Goal: Information Seeking & Learning: Understand process/instructions

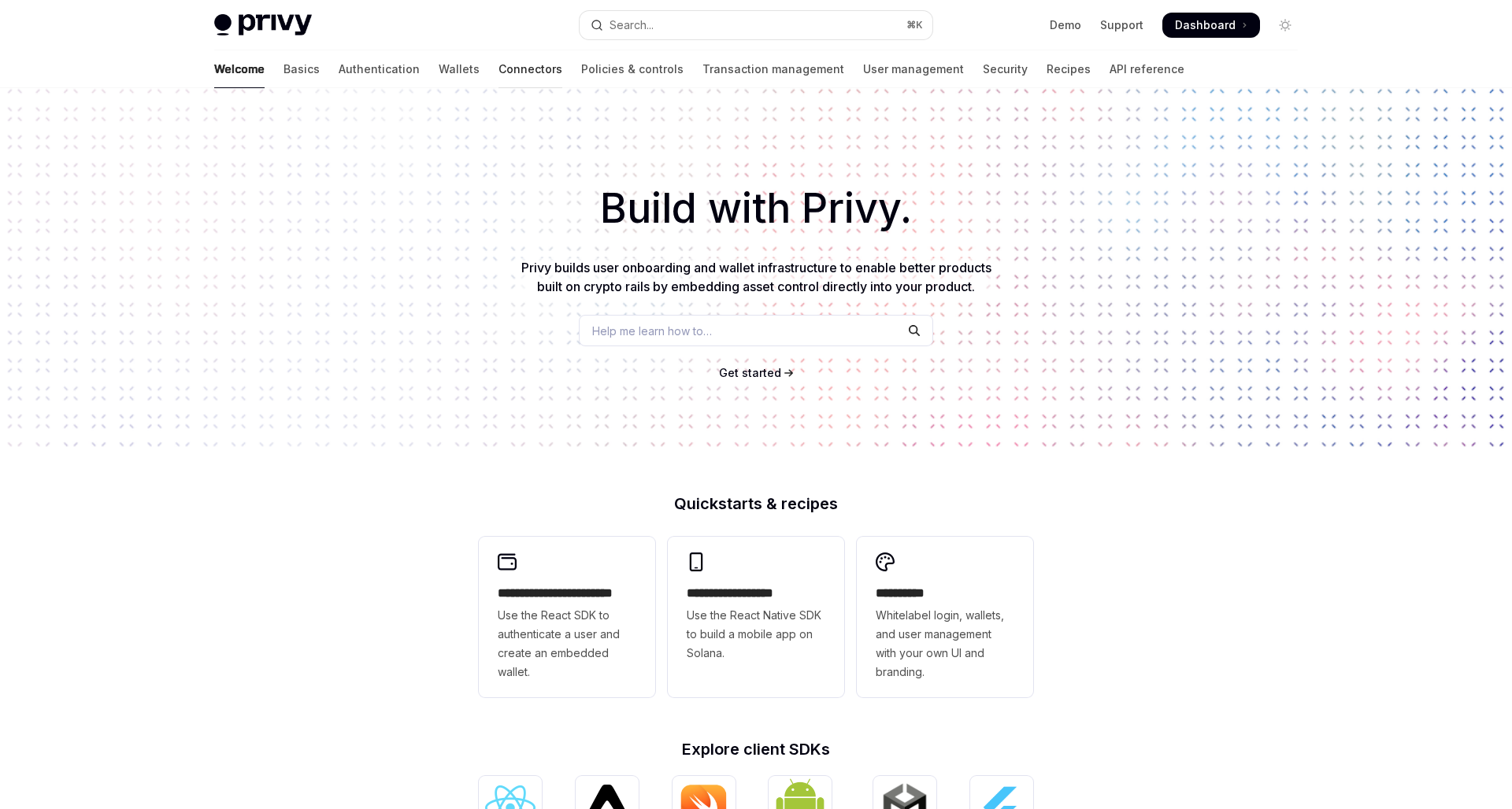
click at [498, 70] on link "Connectors" at bounding box center [530, 69] width 64 height 37
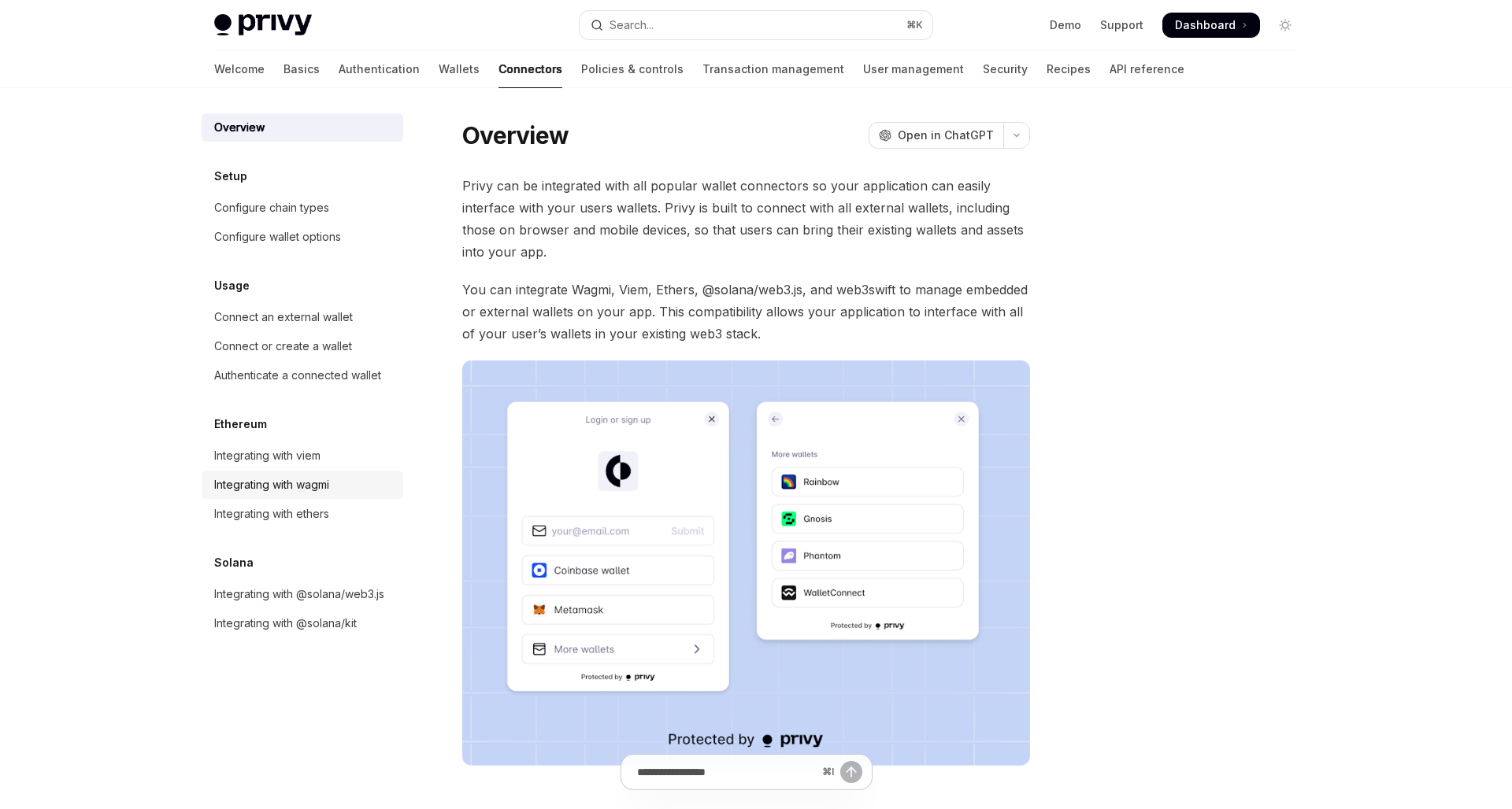
click at [327, 484] on div "Integrating with wagmi" at bounding box center [271, 485] width 115 height 19
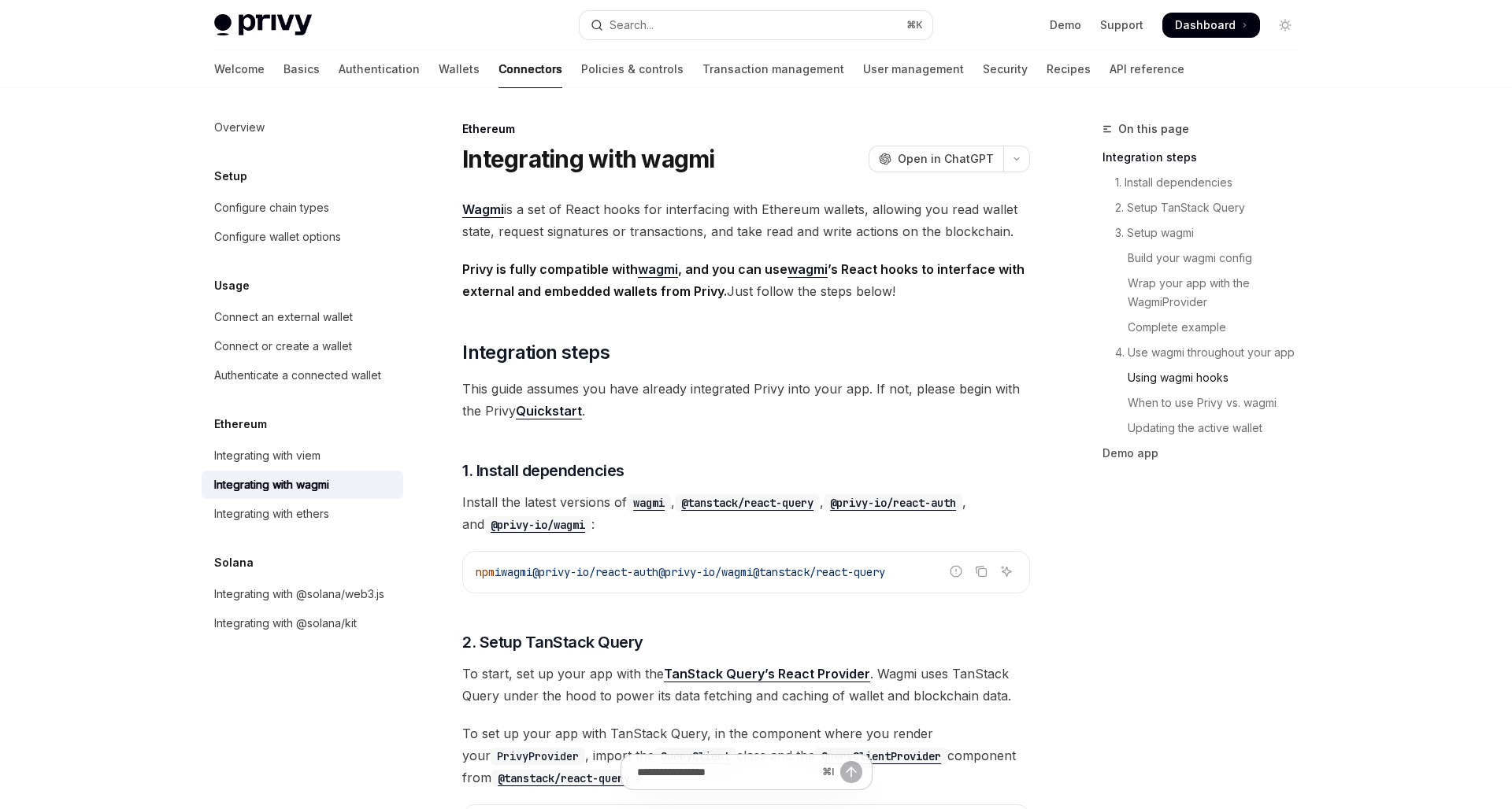
click at [1168, 373] on link "Using wagmi hooks" at bounding box center [1206, 378] width 208 height 25
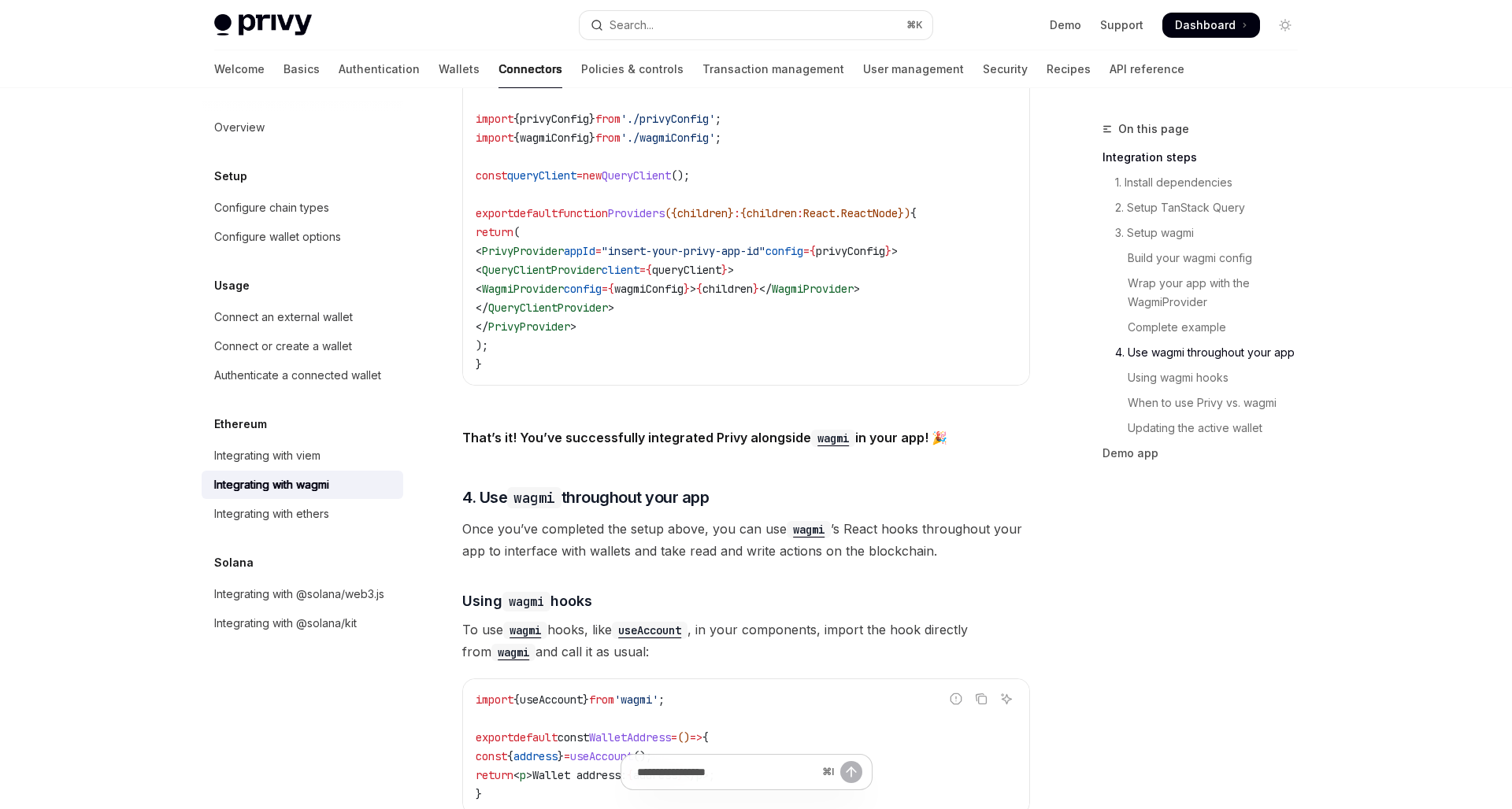
scroll to position [3538, 0]
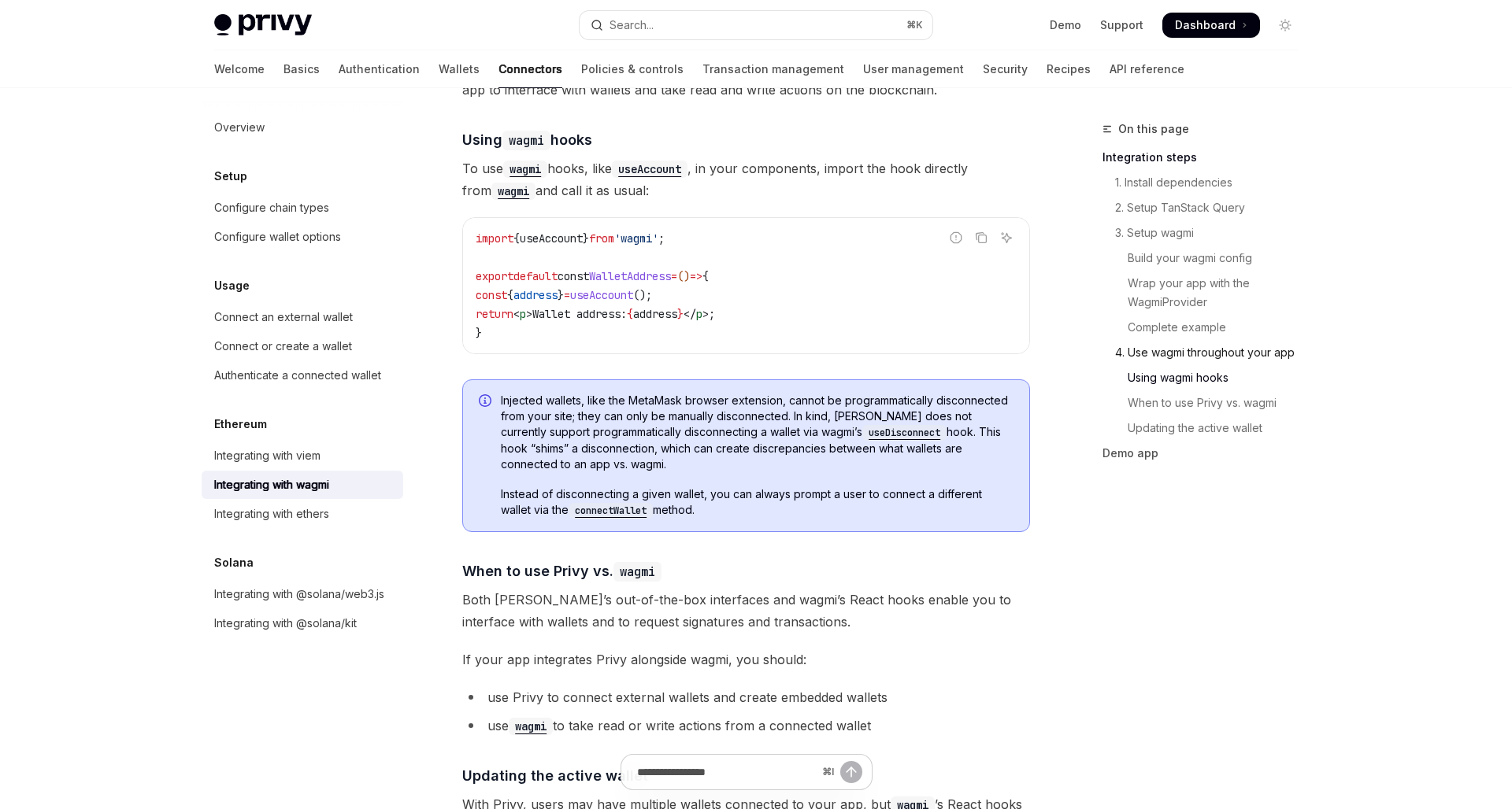
click at [1178, 353] on link "4. Use wagmi throughout your app" at bounding box center [1206, 352] width 208 height 25
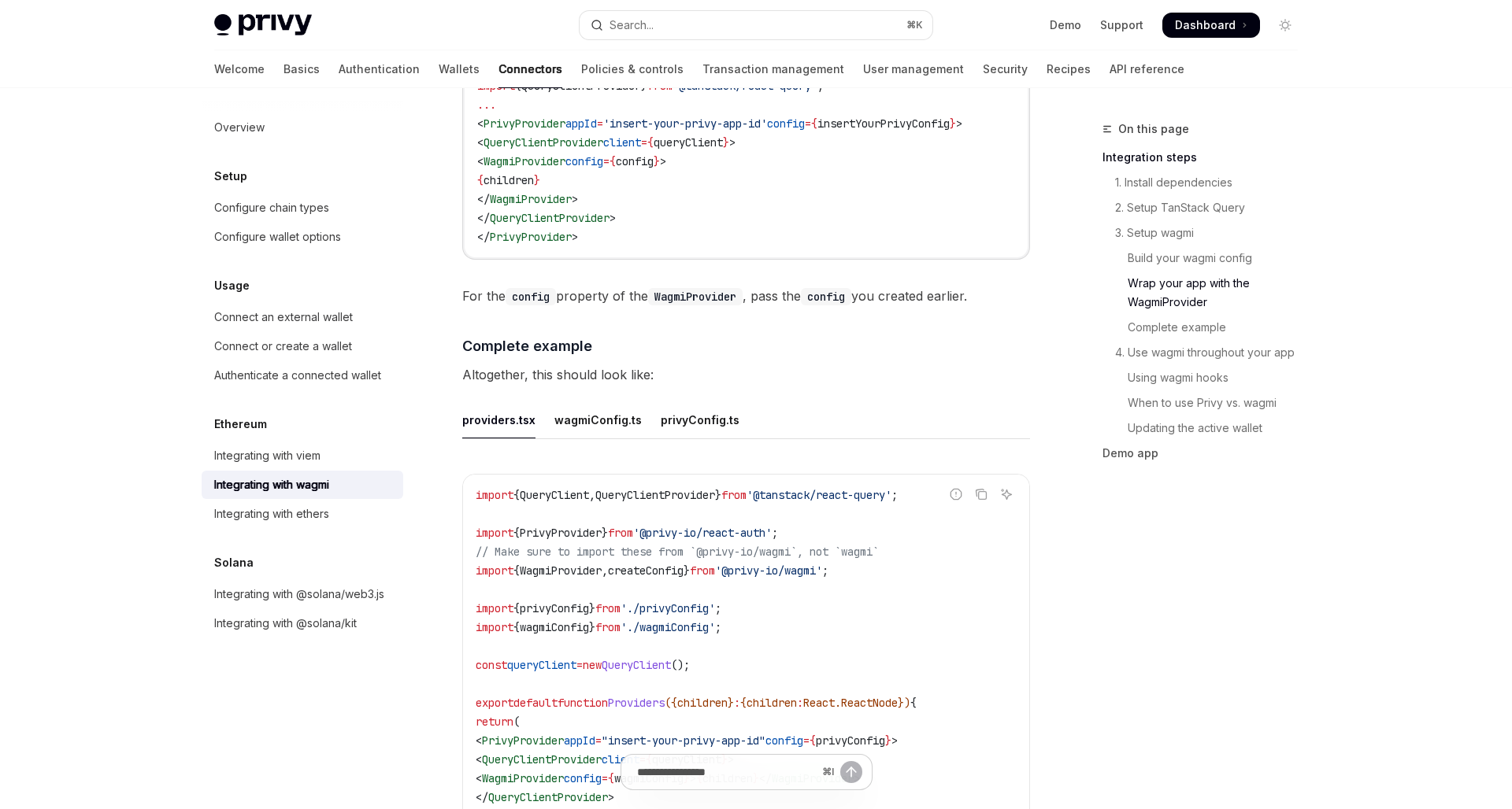
scroll to position [2603, 0]
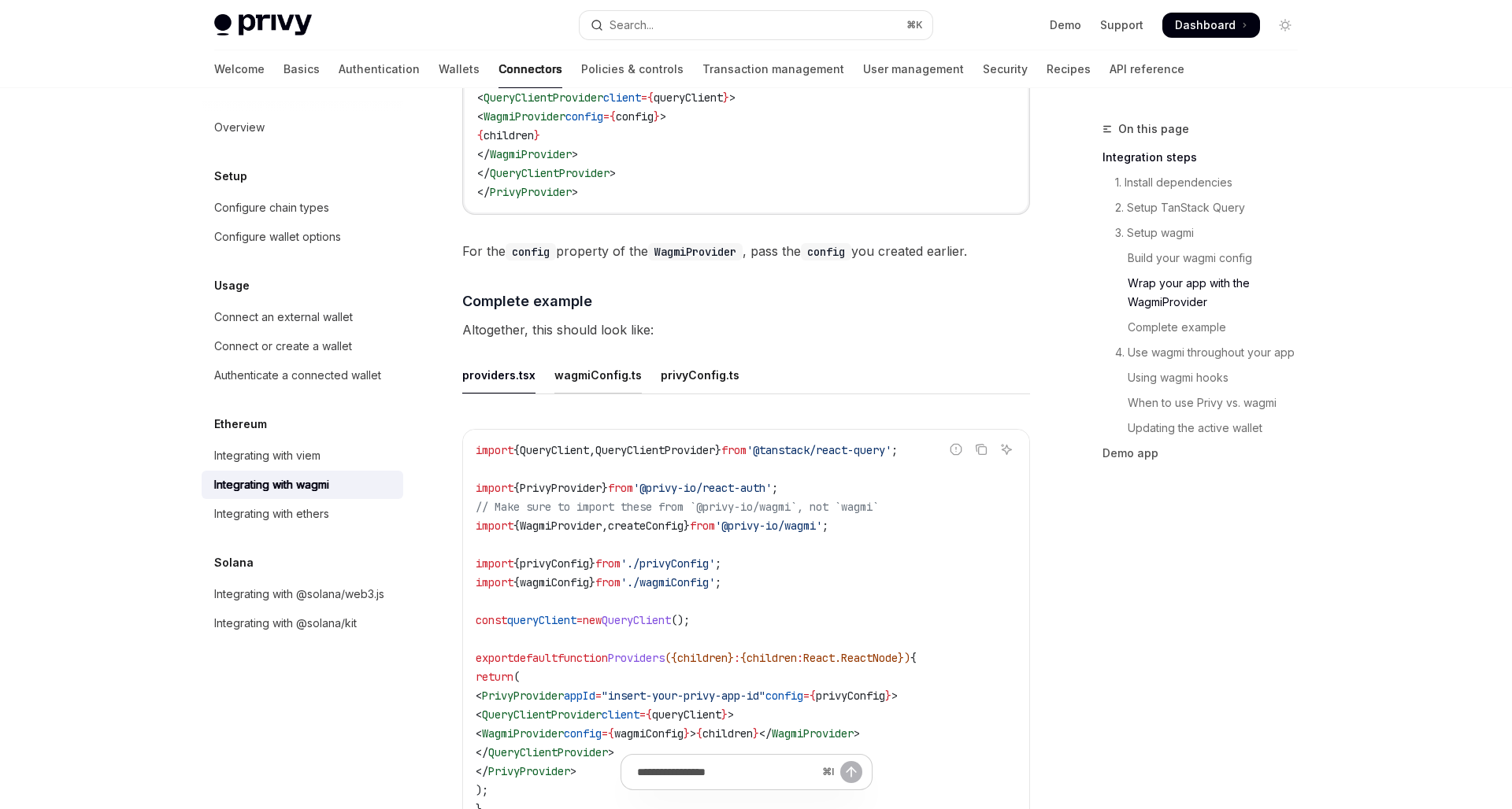
click at [588, 369] on div "wagmiConfig.ts" at bounding box center [598, 375] width 87 height 37
type textarea "*"
